Goal: Share content: Share content

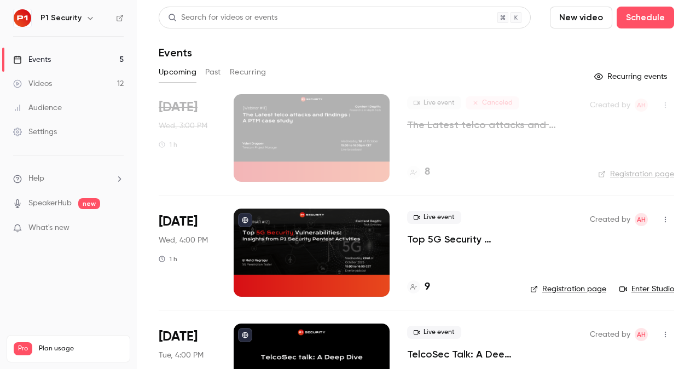
click at [453, 235] on p "Top 5G Security Vulnerabilities: Insights from P1 Security Pentest Activities" at bounding box center [460, 239] width 106 height 13
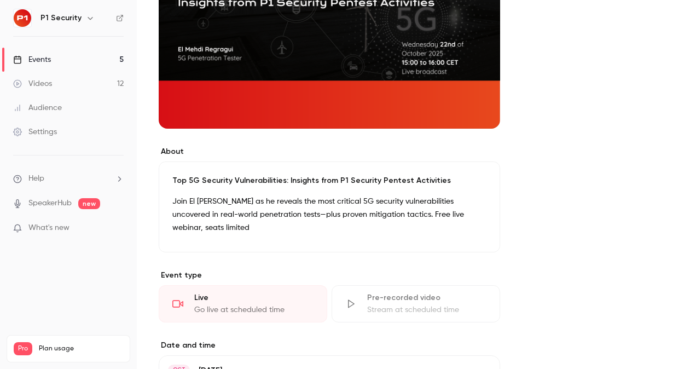
scroll to position [188, 0]
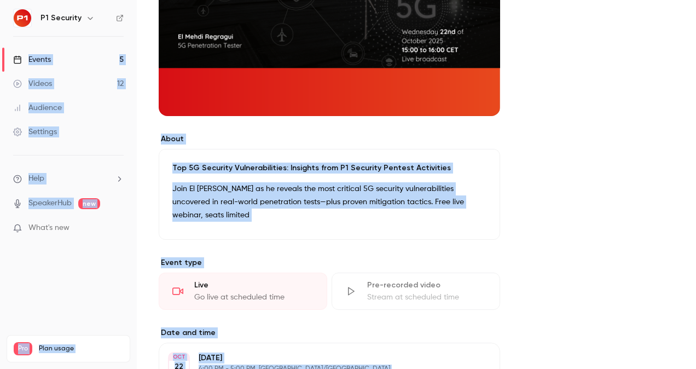
drag, startPoint x: 263, startPoint y: 35, endPoint x: 90, endPoint y: -40, distance: 188.2
click at [90, 0] on html "**********" at bounding box center [348, 184] width 696 height 369
click at [150, 195] on main "**********" at bounding box center [416, 184] width 559 height 369
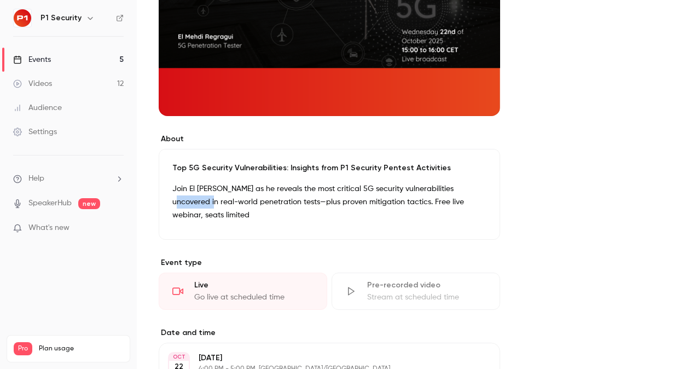
click at [150, 195] on main "**********" at bounding box center [416, 184] width 559 height 369
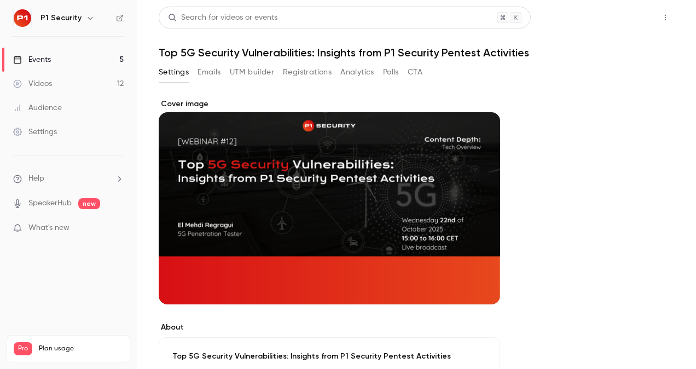
click at [621, 8] on button "Share" at bounding box center [626, 18] width 43 height 22
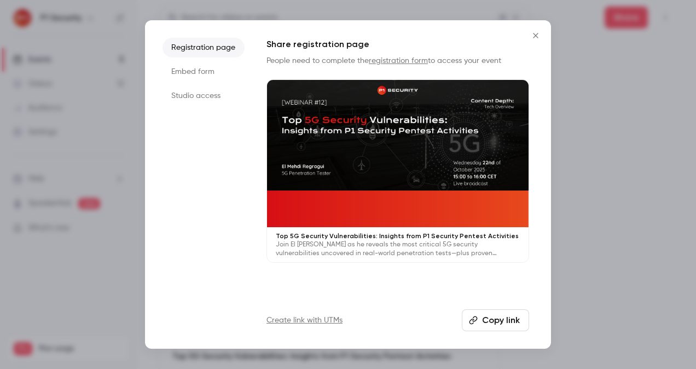
click at [493, 315] on button "Copy link" at bounding box center [495, 320] width 67 height 22
click at [485, 319] on button "Copy link" at bounding box center [495, 320] width 67 height 22
click at [624, 126] on div at bounding box center [348, 184] width 696 height 369
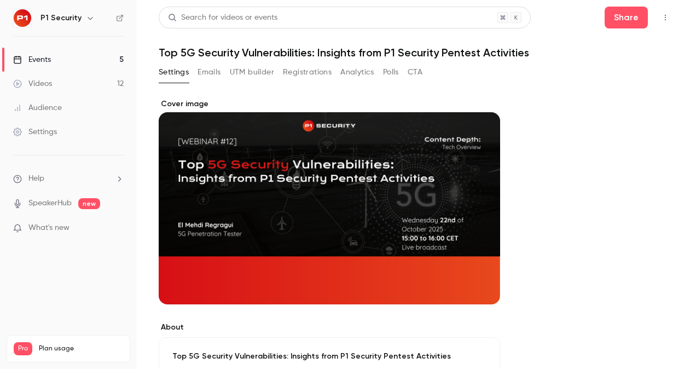
click at [330, 50] on h1 "Top 5G Security Vulnerabilities: Insights from P1 Security Pentest Activities" at bounding box center [417, 52] width 516 height 13
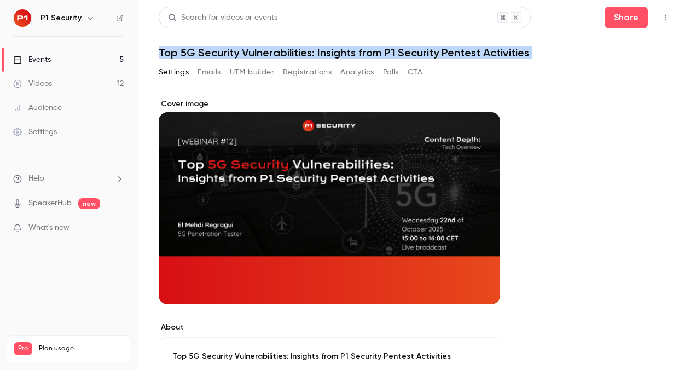
click at [330, 50] on h1 "Top 5G Security Vulnerabilities: Insights from P1 Security Pentest Activities" at bounding box center [417, 52] width 516 height 13
copy div "Top 5G Security Vulnerabilities: Insights from P1 Security Pentest Activities S…"
click at [545, 82] on div "Settings Emails UTM builder Registrations Analytics Polls CTA" at bounding box center [417, 74] width 516 height 22
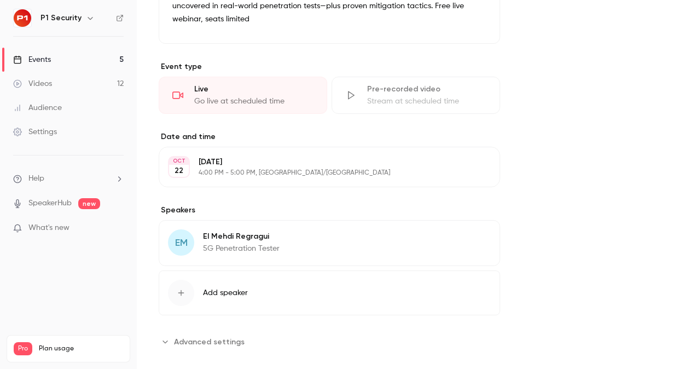
scroll to position [391, 0]
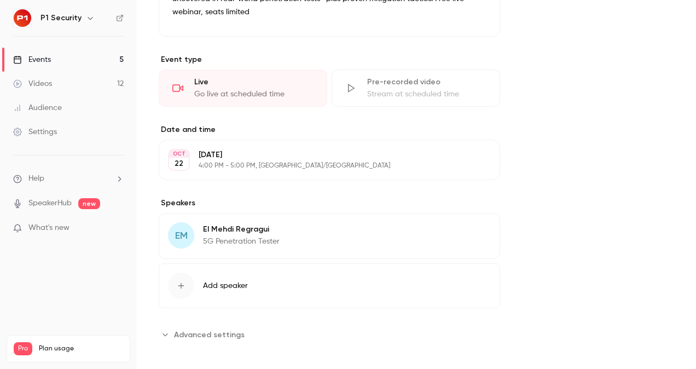
click at [55, 89] on link "Videos 12" at bounding box center [68, 84] width 137 height 24
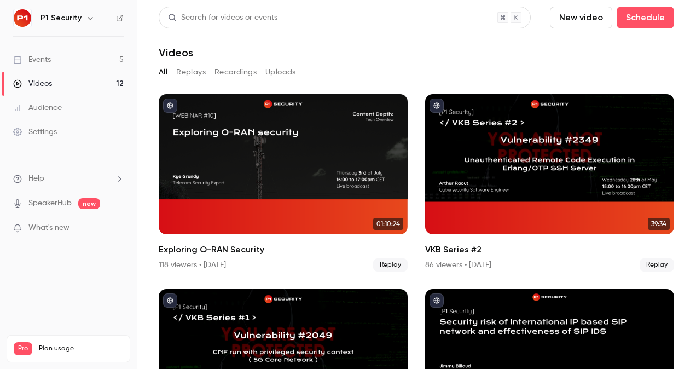
click at [83, 54] on link "Events 5" at bounding box center [68, 60] width 137 height 24
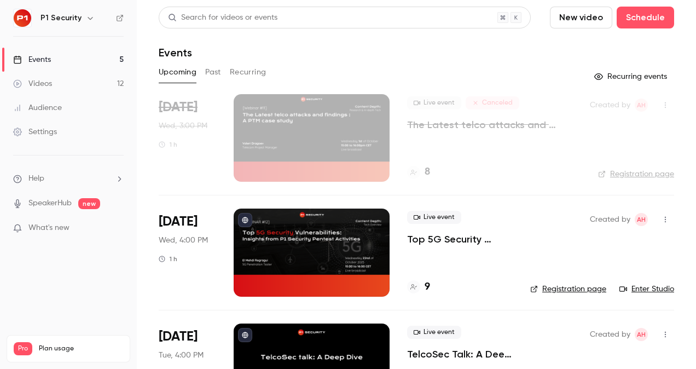
click at [96, 83] on link "Videos 12" at bounding box center [68, 84] width 137 height 24
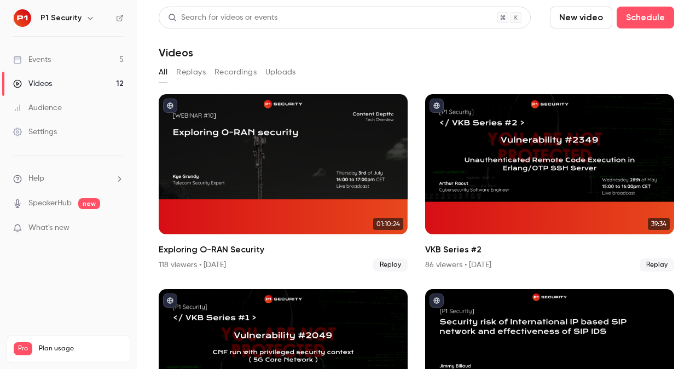
click at [103, 62] on link "Events 5" at bounding box center [68, 60] width 137 height 24
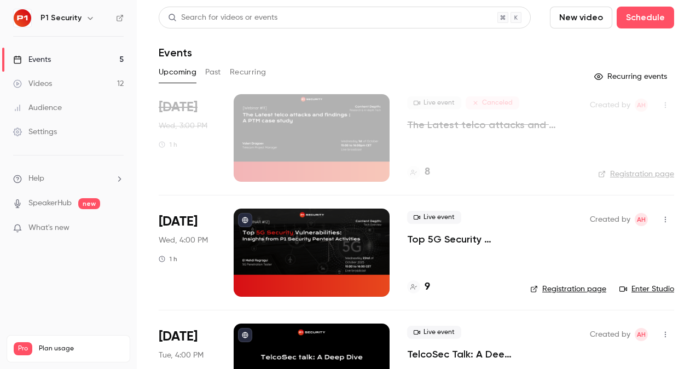
scroll to position [148, 0]
